Goal: Check status: Check status

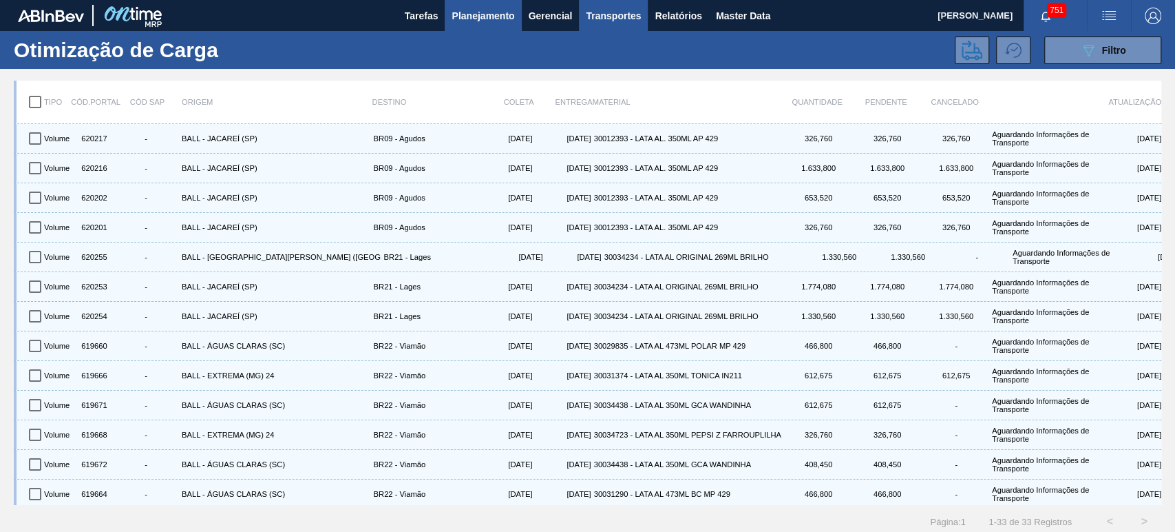
click at [485, 26] on main "Tarefas Planejamento Gerencial Transportes Relatórios Master Data [PERSON_NAME]…" at bounding box center [587, 266] width 1175 height 532
click at [490, 10] on span "Planejamento" at bounding box center [483, 16] width 63 height 17
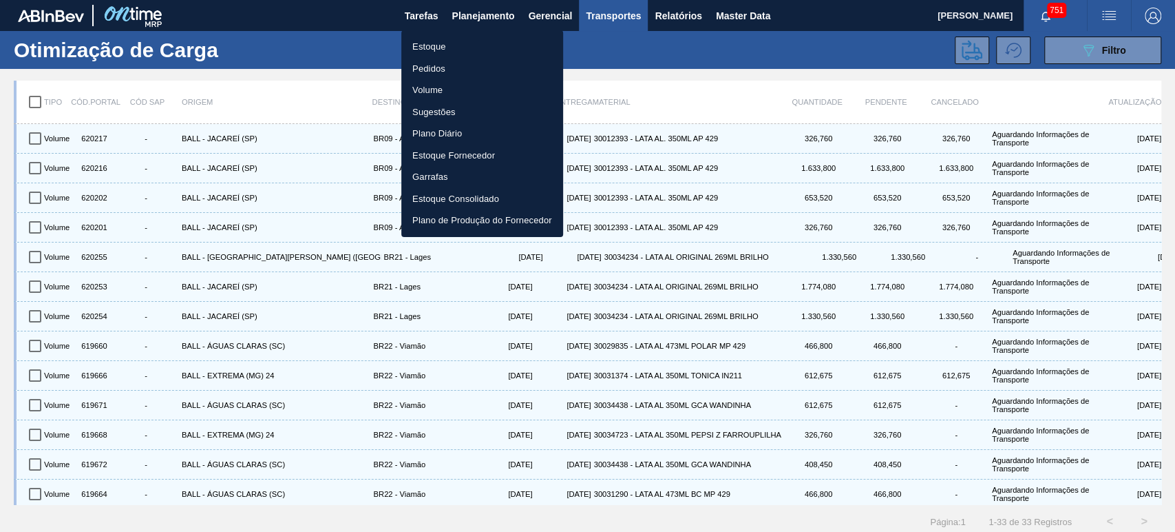
drag, startPoint x: 417, startPoint y: 32, endPoint x: 425, endPoint y: 45, distance: 14.5
click at [419, 38] on ul "Estoque Pedidos Volume Sugestões Plano Diário Estoque Fornecedor Garrafas Estoq…" at bounding box center [482, 133] width 162 height 207
click at [430, 47] on li "Estoque" at bounding box center [482, 47] width 162 height 22
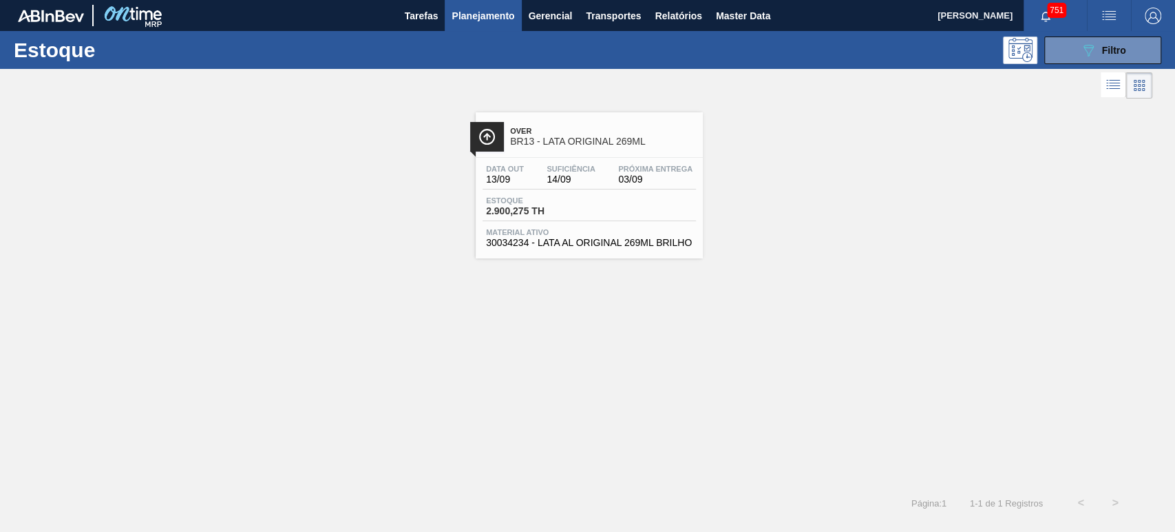
click at [605, 135] on div "Over BR13 - LATA ORIGINAL 269ML" at bounding box center [603, 136] width 186 height 31
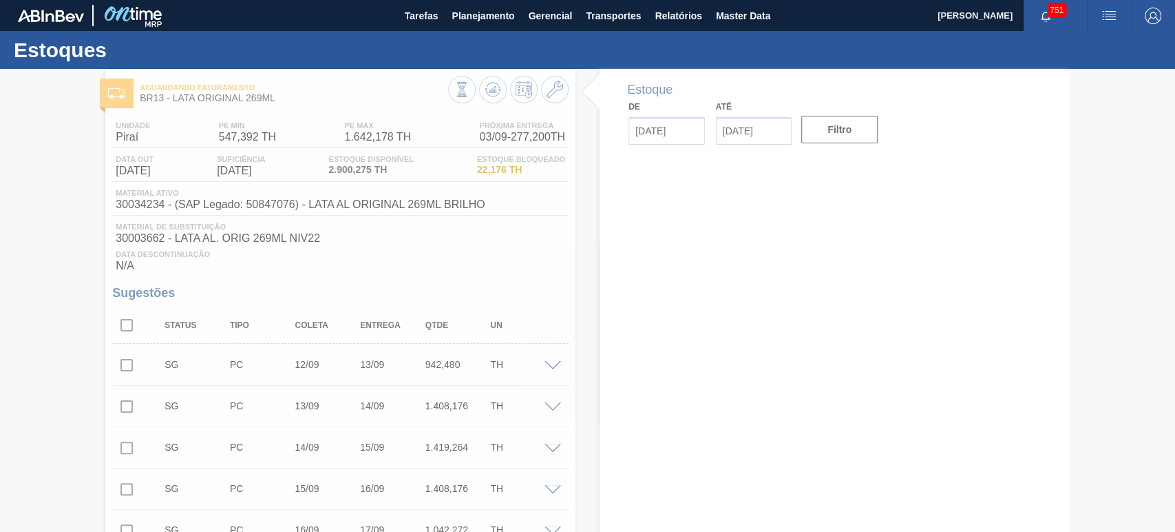
type input "[DATE]"
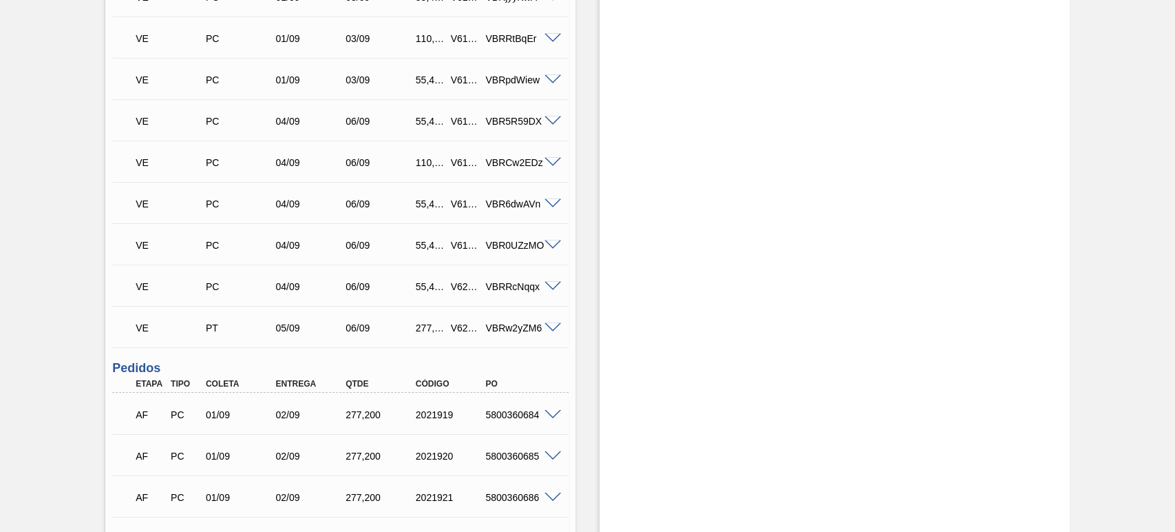
scroll to position [2718, 0]
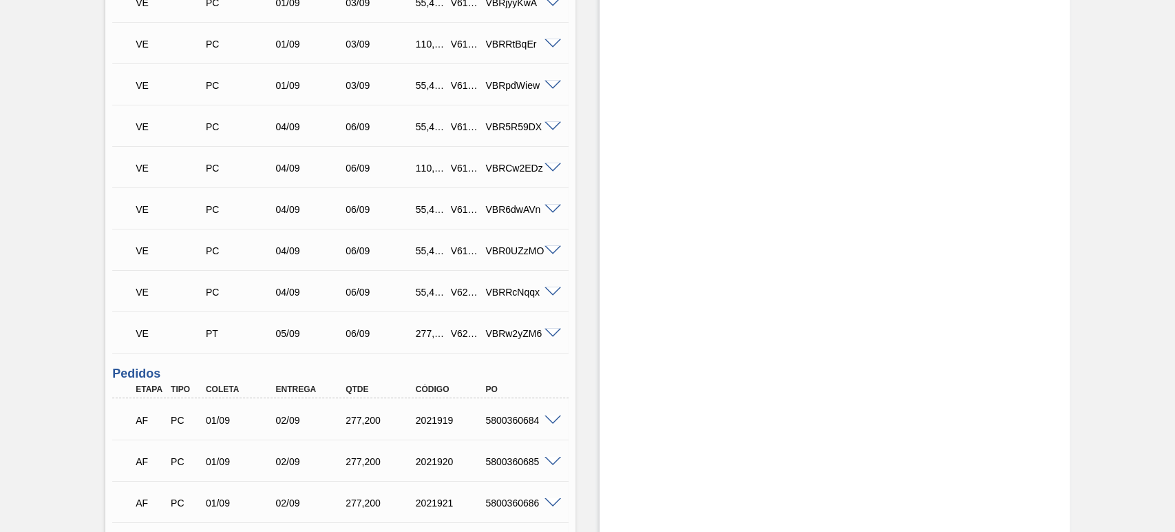
click at [547, 334] on span at bounding box center [553, 333] width 17 height 10
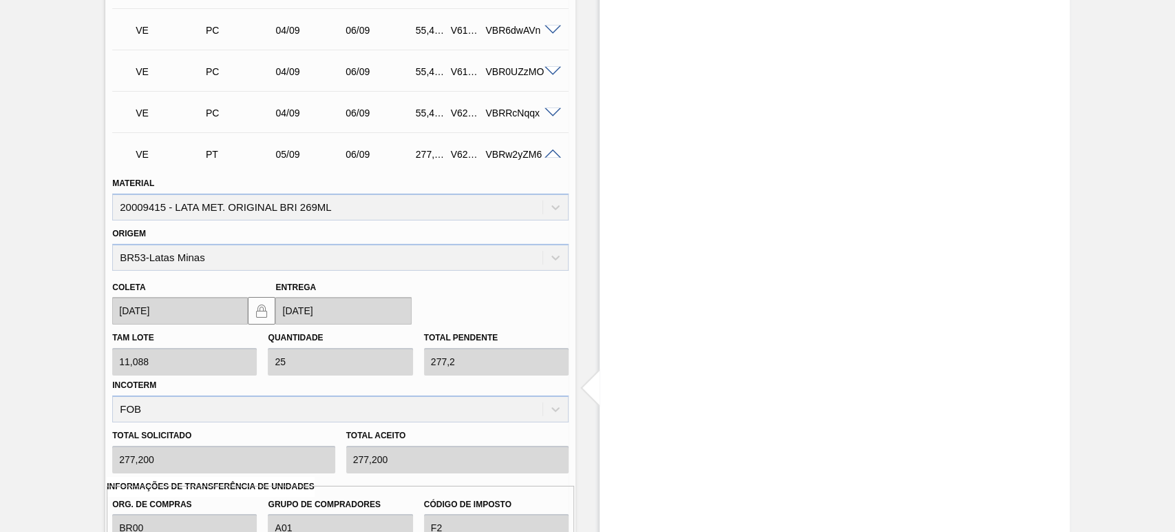
scroll to position [2870, 0]
